Goal: Communication & Community: Connect with others

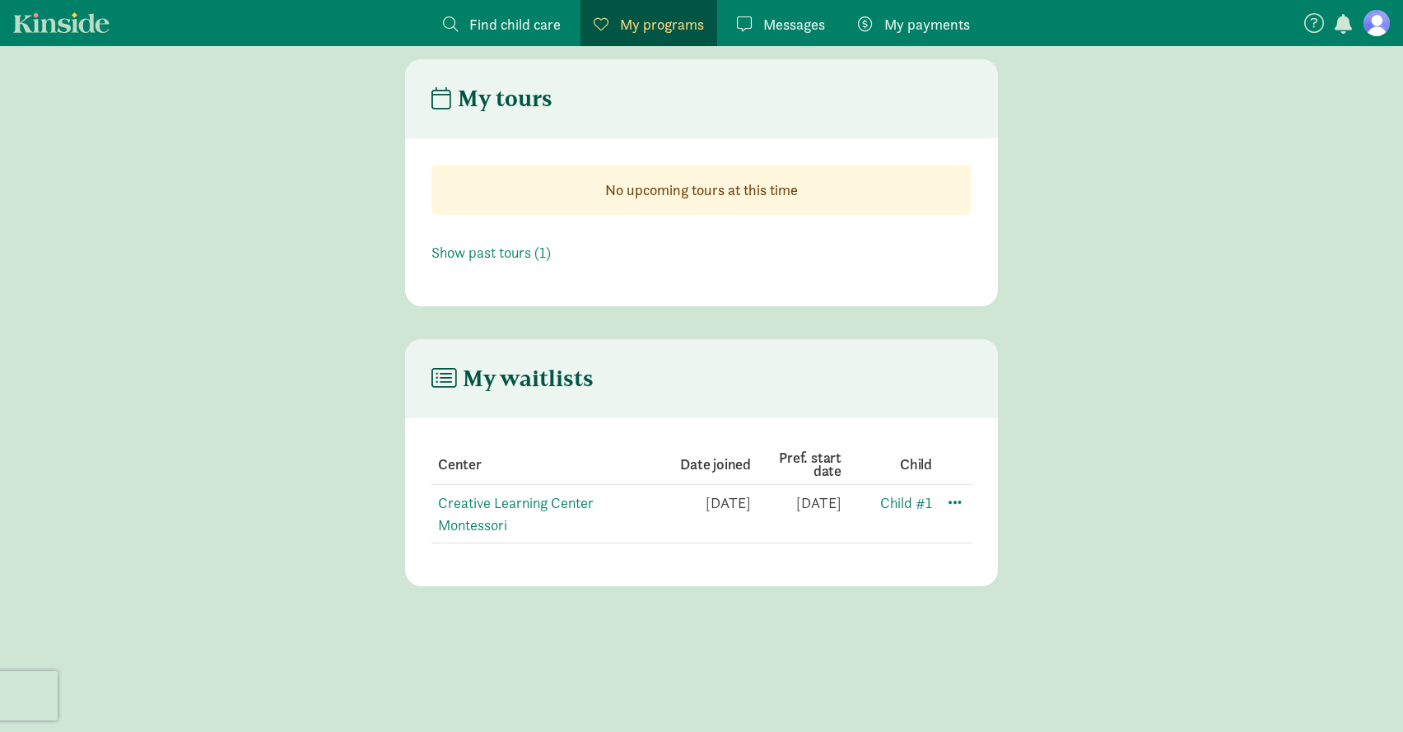
scroll to position [19, 0]
click at [958, 498] on span at bounding box center [955, 502] width 20 height 20
click at [1007, 458] on main "My waitlists Center Date joined Pref. start date Child Creative Learning Center…" at bounding box center [701, 463] width 1403 height 247
click at [1039, 421] on main "My waitlists Center Date joined Pref. start date Child Creative Learning Center…" at bounding box center [701, 463] width 1403 height 247
click at [342, 297] on main "My tours No upcoming tours at this time Show past tours (1)" at bounding box center [701, 183] width 1403 height 247
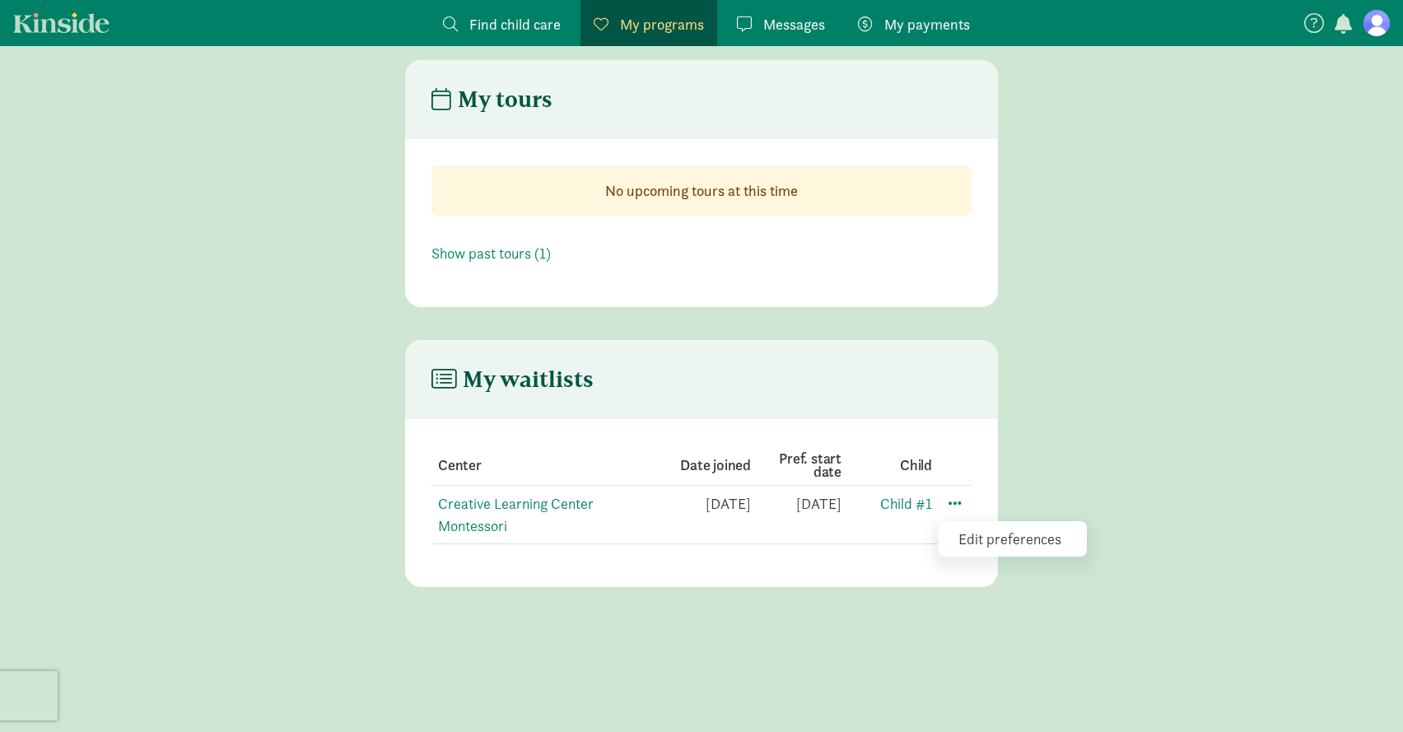
click at [380, 370] on main "My waitlists Center Date joined Pref. start date Child Creative Learning Center…" at bounding box center [701, 463] width 1403 height 247
click at [1179, 350] on main "My waitlists Center Date joined Pref. start date Child Creative Learning Center…" at bounding box center [701, 463] width 1403 height 247
click at [474, 530] on link "Creative Learning Center Montessori" at bounding box center [516, 514] width 156 height 41
click at [768, 9] on link "Messages Messages" at bounding box center [781, 23] width 114 height 46
